Goal: Information Seeking & Learning: Learn about a topic

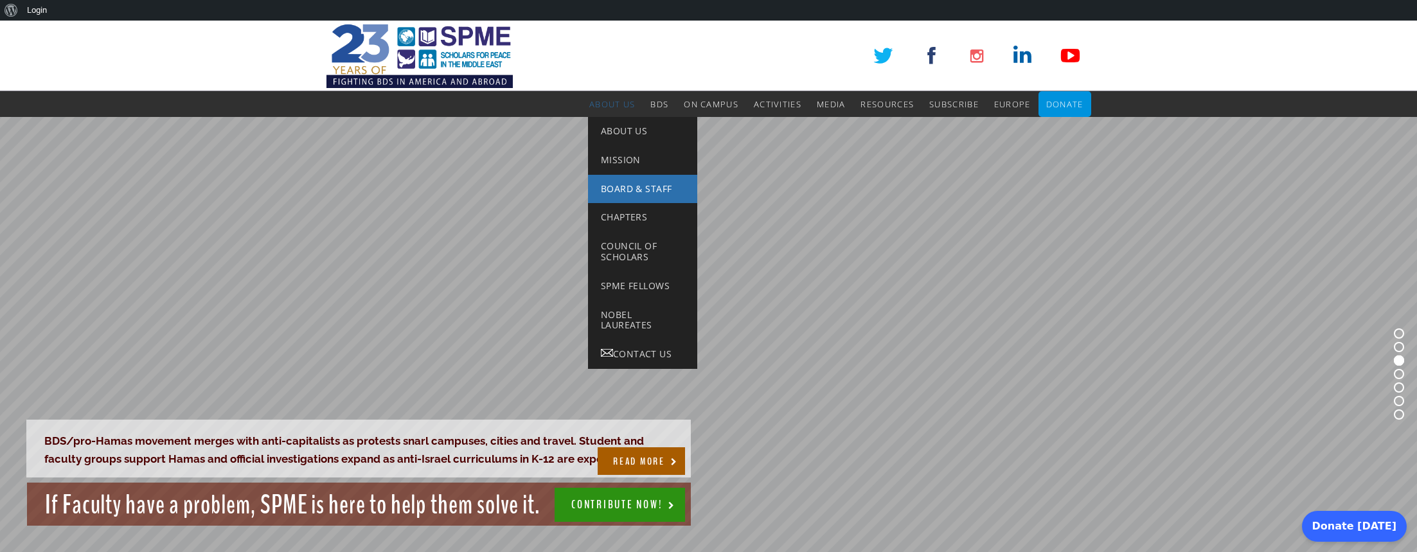
click at [619, 190] on span "Board & Staff" at bounding box center [636, 189] width 71 height 12
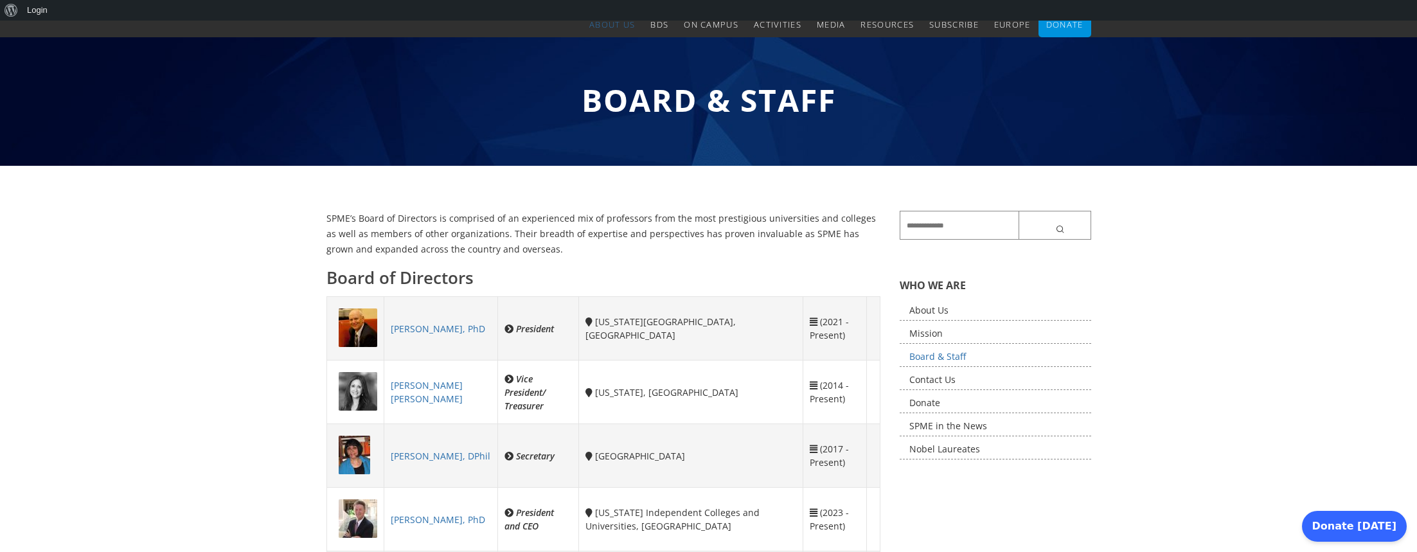
scroll to position [80, 0]
click at [927, 309] on link "About Us" at bounding box center [996, 310] width 192 height 20
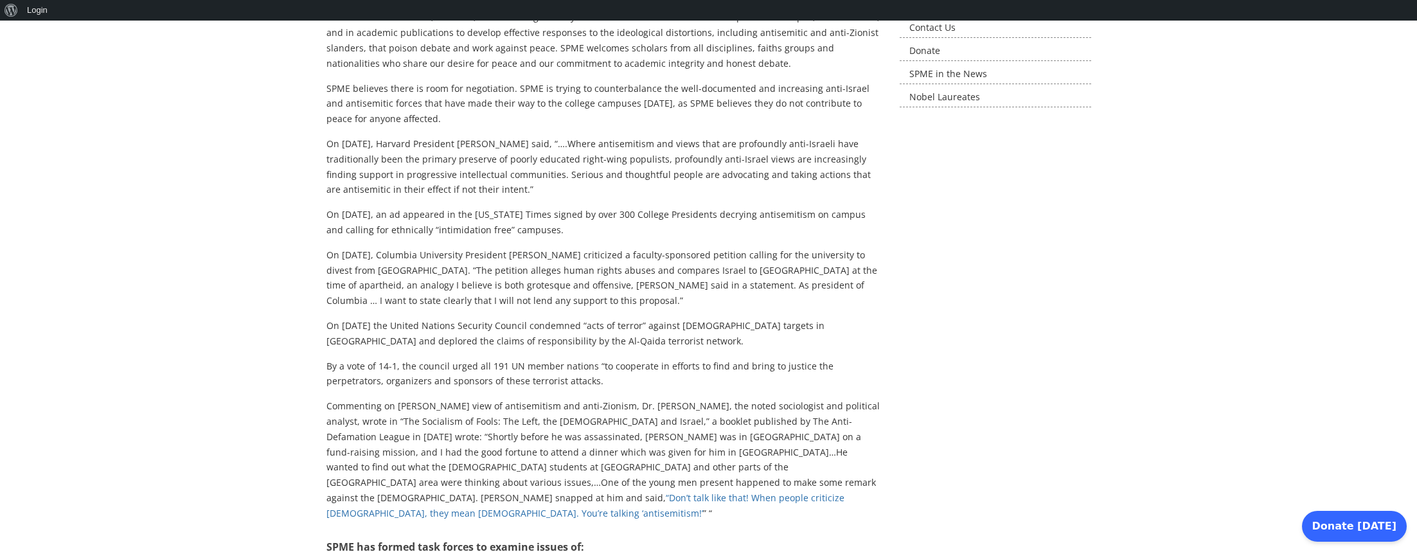
scroll to position [433, 0]
click at [799, 406] on p "Commenting on Martin Luther King’s view of antisemitism and anti-Zionism, Dr. S…" at bounding box center [604, 459] width 555 height 122
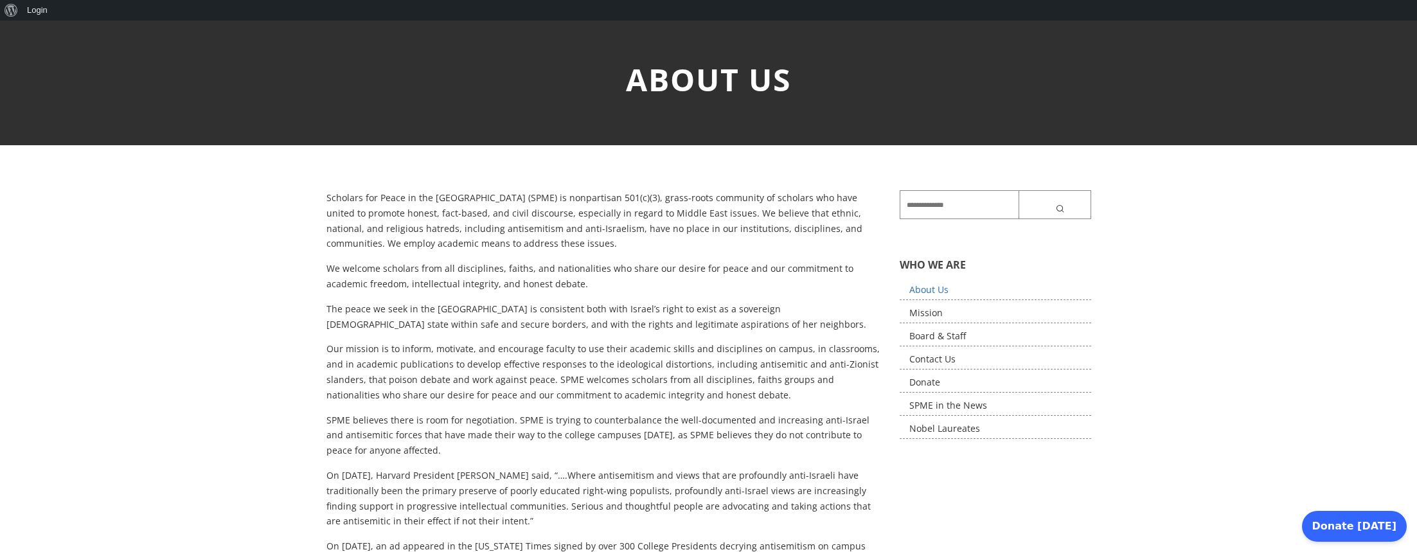
scroll to position [147, 0]
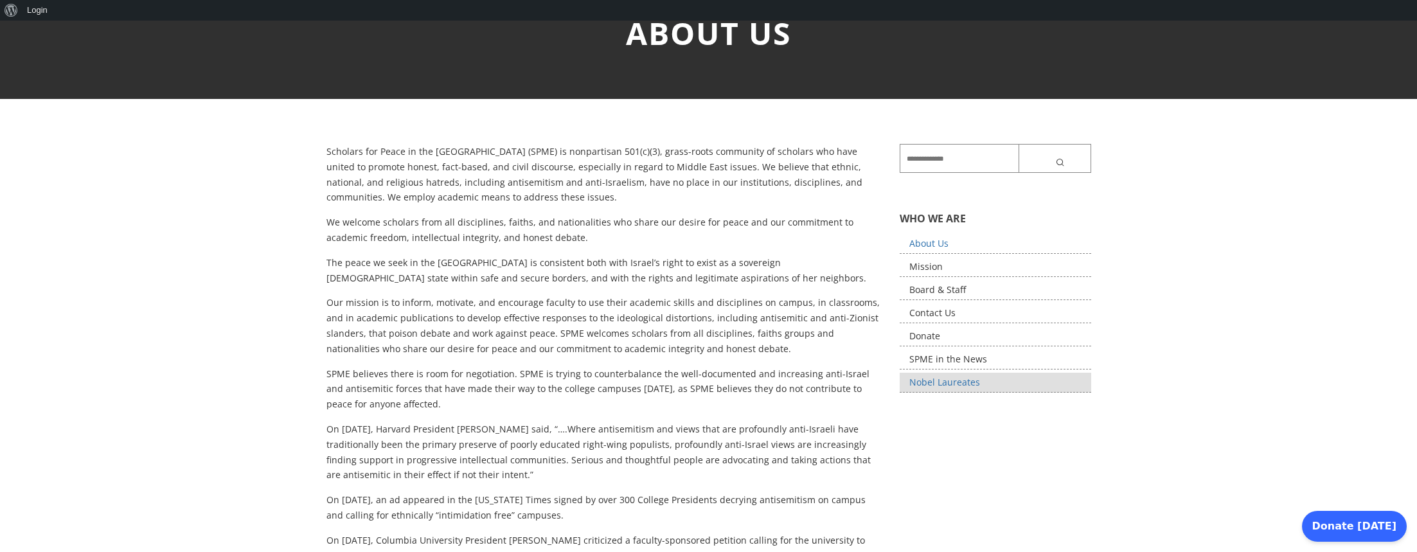
click at [923, 380] on link "Nobel Laureates" at bounding box center [996, 383] width 192 height 20
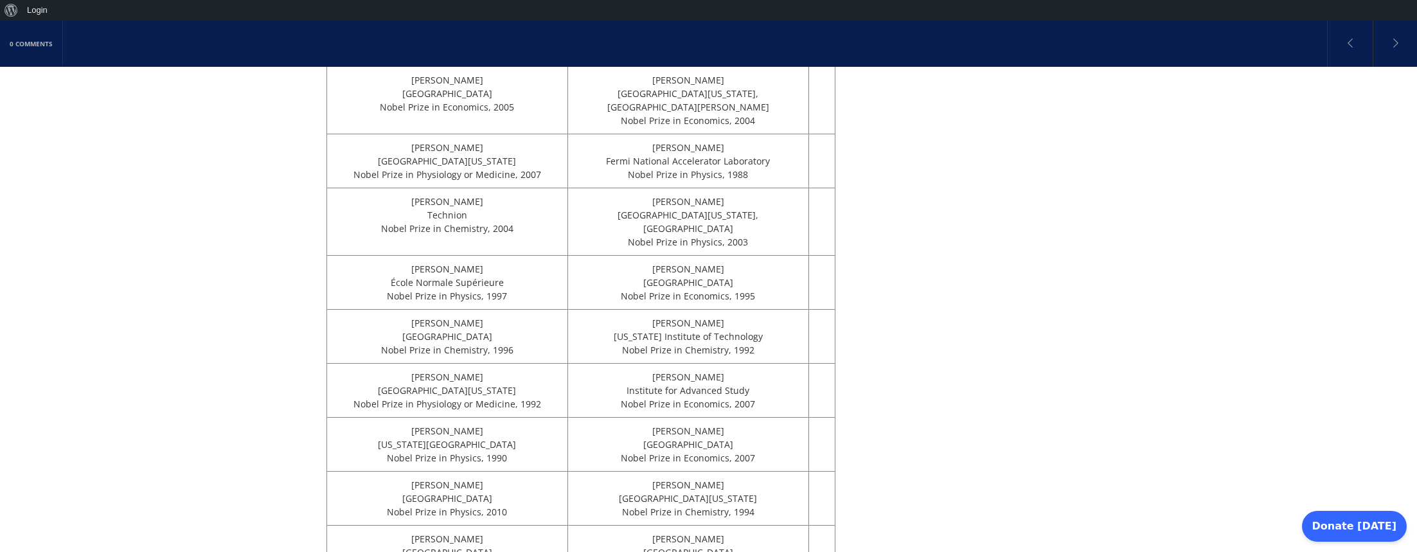
scroll to position [1489, 0]
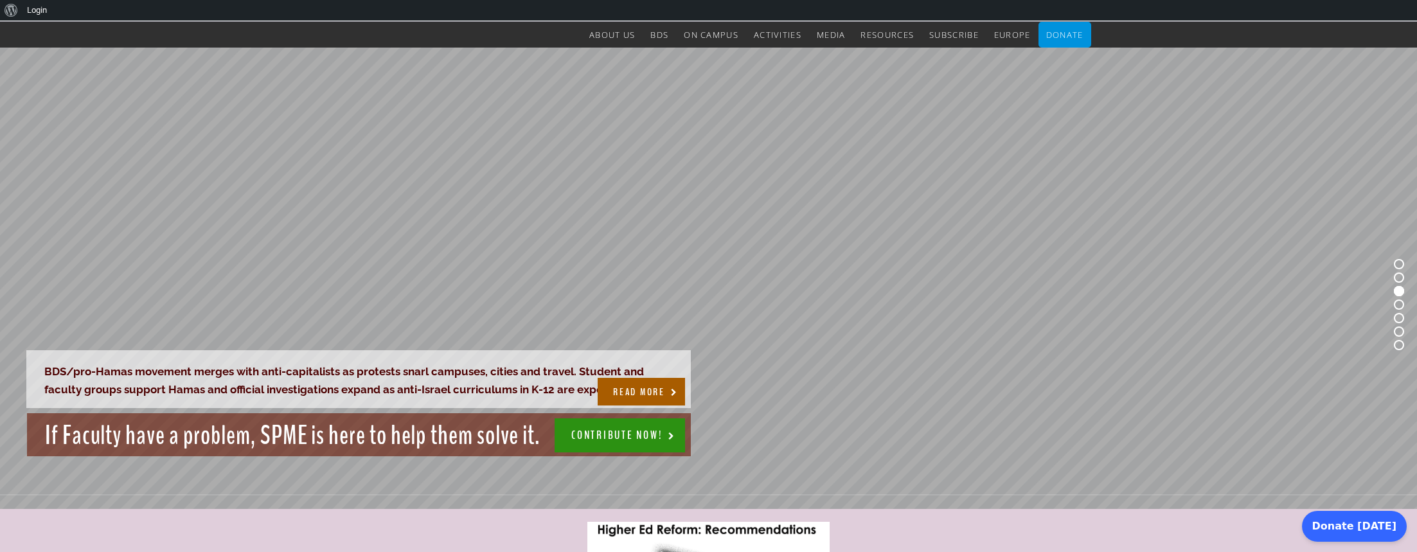
scroll to position [71, 0]
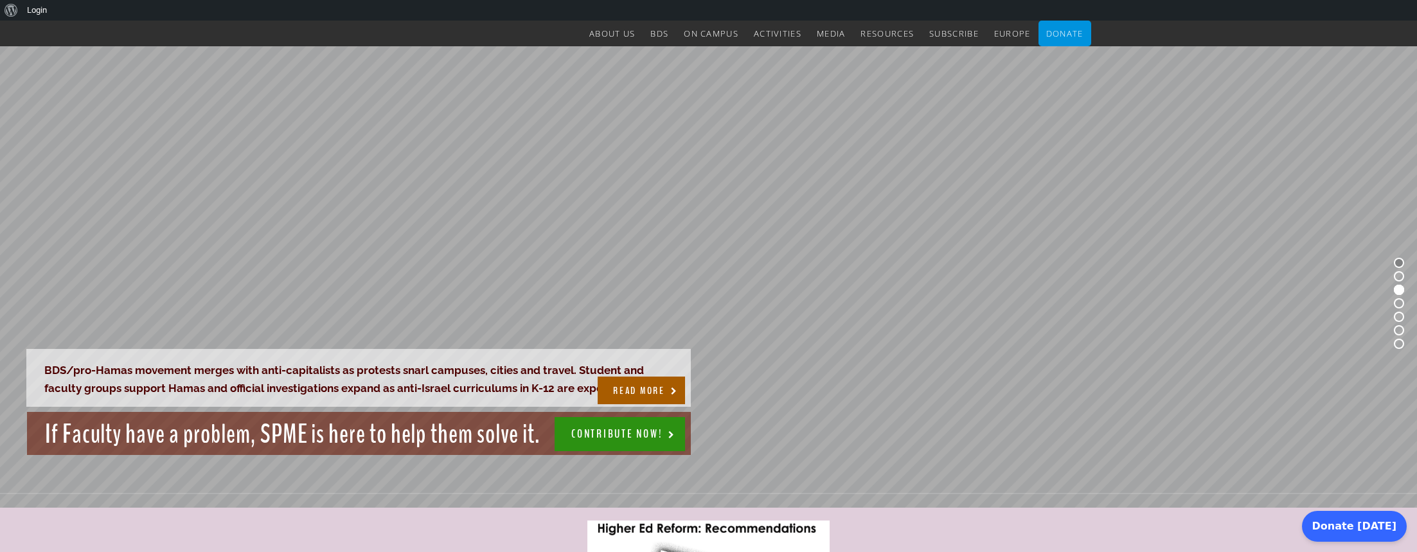
click at [1401, 265] on rs-bullet at bounding box center [1399, 263] width 10 height 10
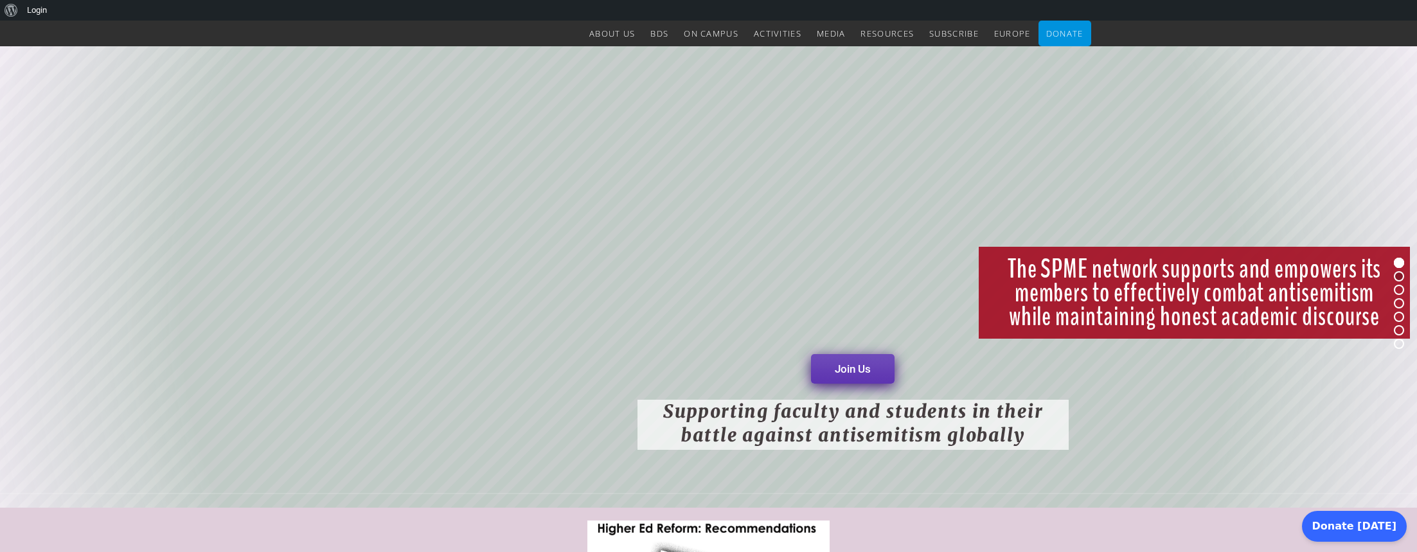
click at [1399, 278] on rs-bullet at bounding box center [1399, 276] width 10 height 10
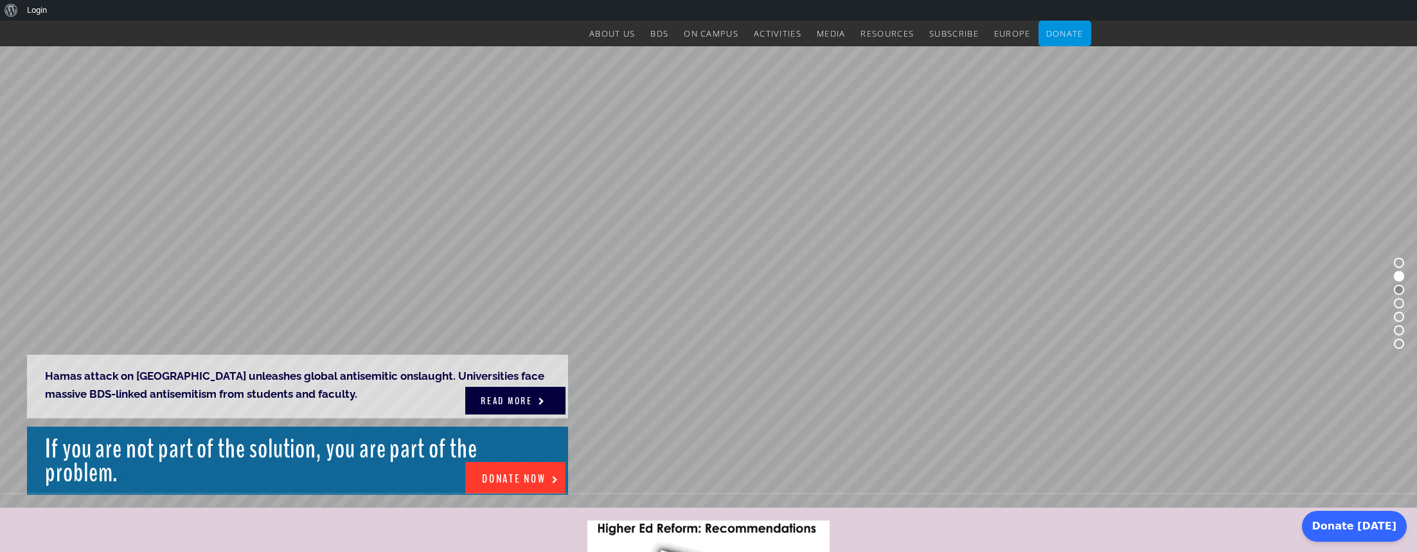
click at [1399, 289] on rs-bullet at bounding box center [1399, 290] width 10 height 10
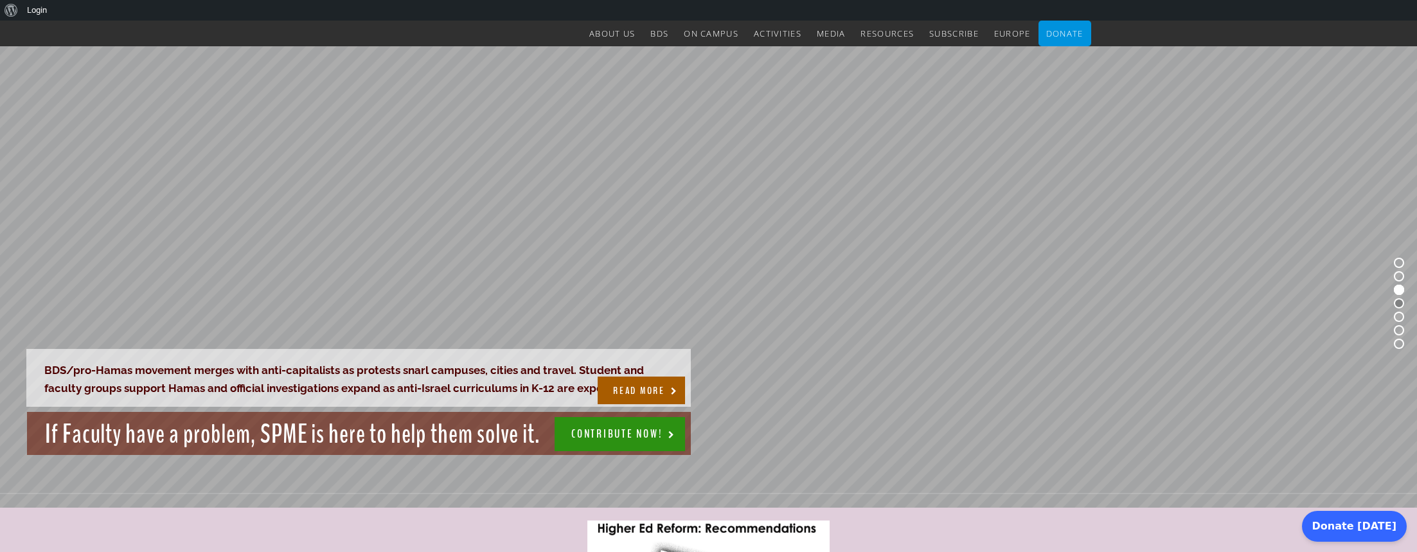
click at [1397, 303] on rs-bullet at bounding box center [1399, 303] width 10 height 10
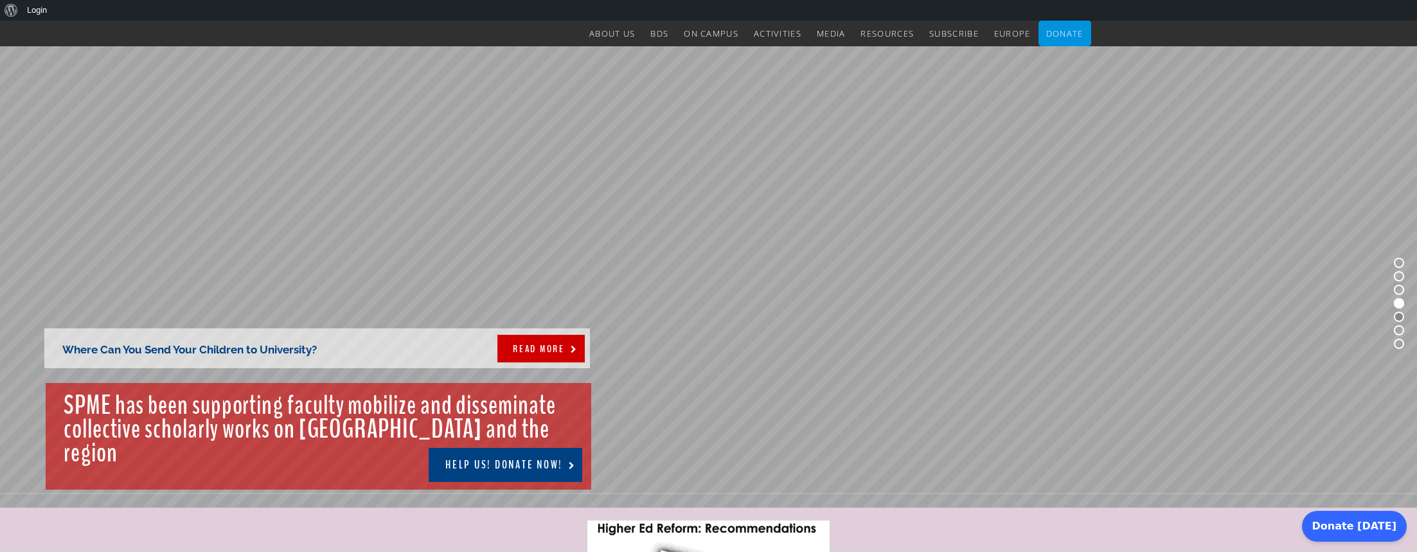
click at [1399, 318] on rs-bullet at bounding box center [1399, 317] width 10 height 10
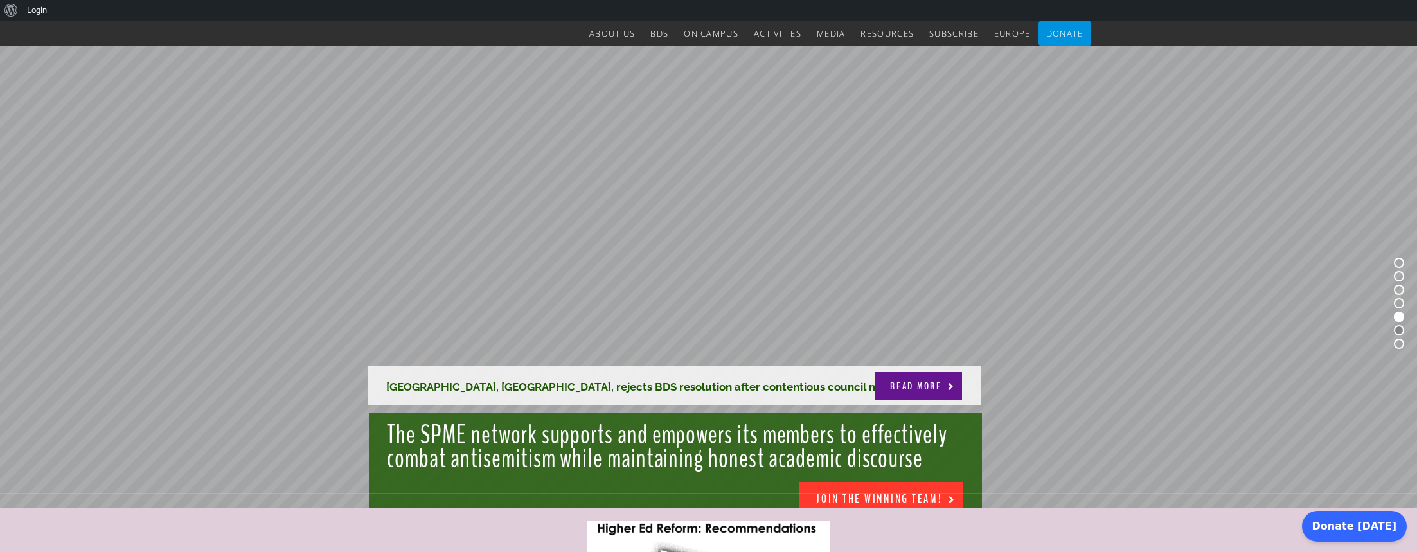
click at [1399, 329] on rs-bullet at bounding box center [1399, 330] width 10 height 10
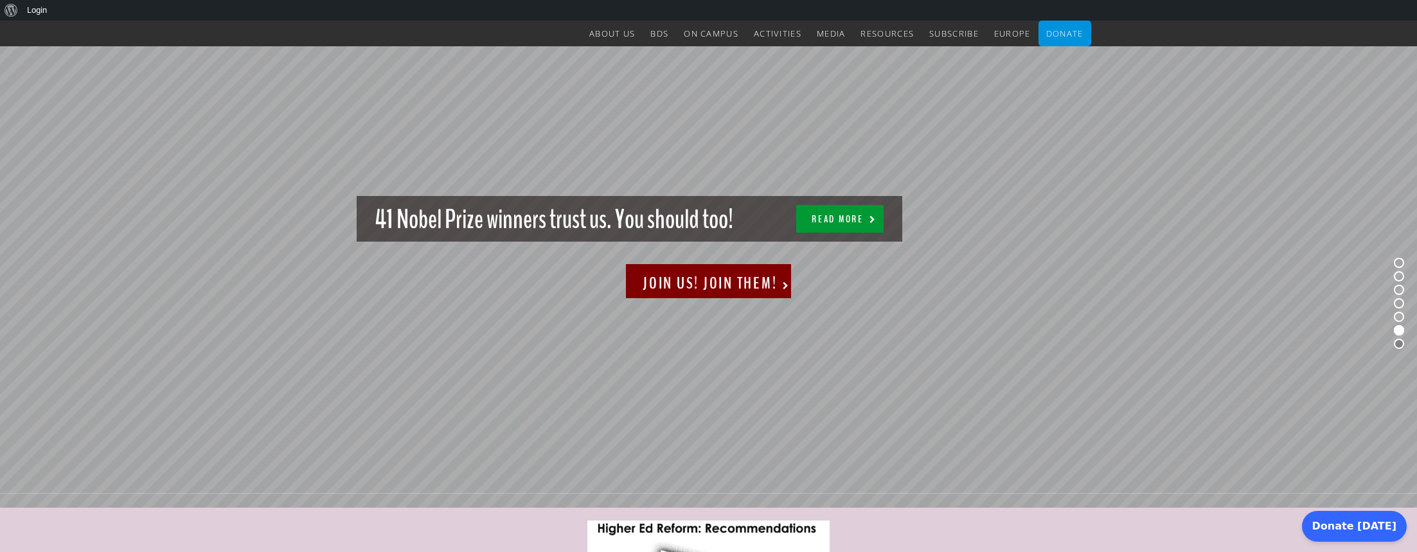
click at [1399, 343] on rs-bullet at bounding box center [1399, 344] width 10 height 10
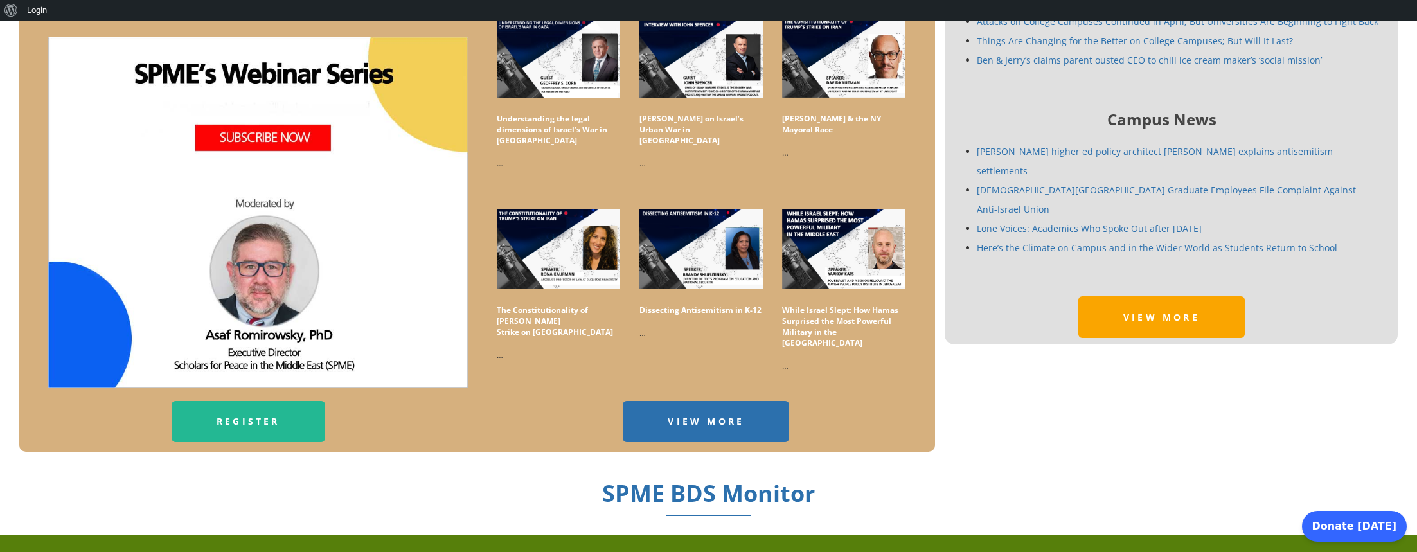
scroll to position [841, 0]
